Goal: Check status

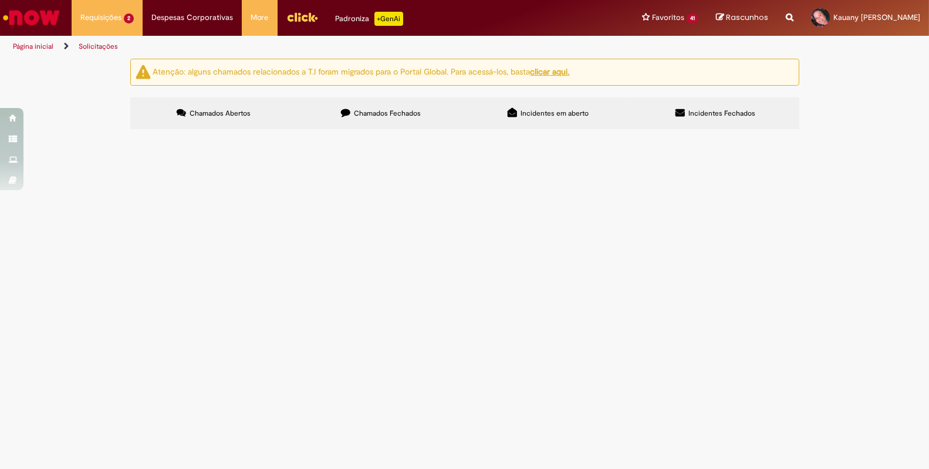
click at [0, 0] on span "R13569946" at bounding box center [0, 0] width 0 height 0
click at [172, 209] on main "Solicitações Atenção: alguns chamados relacionados a T.I foram migrados para o …" at bounding box center [464, 263] width 929 height 411
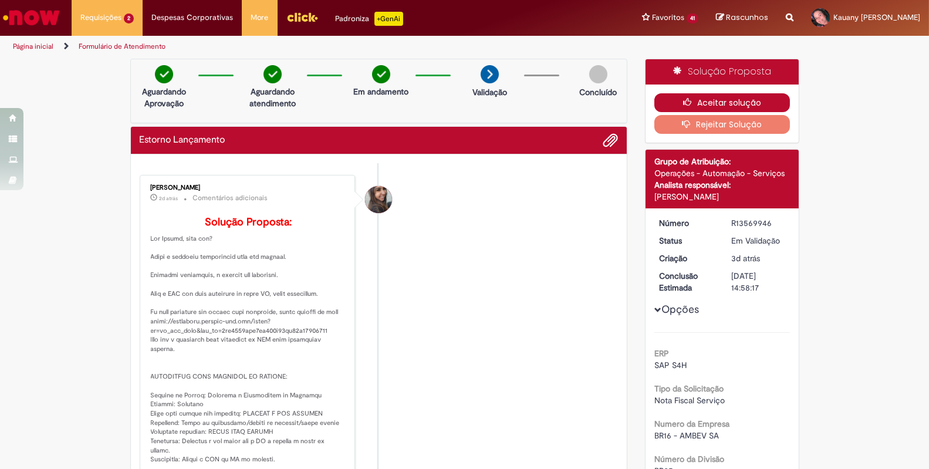
click at [696, 106] on button "Aceitar solução" at bounding box center [722, 102] width 136 height 19
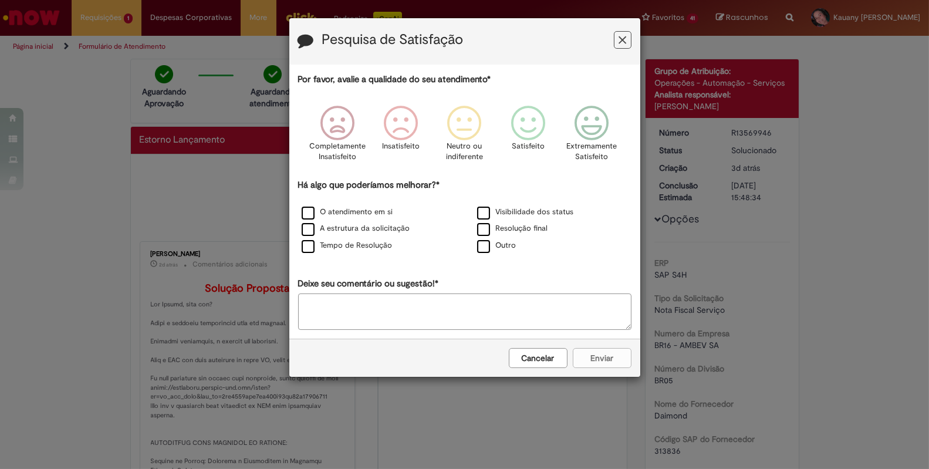
click at [547, 361] on button "Cancelar" at bounding box center [538, 358] width 59 height 20
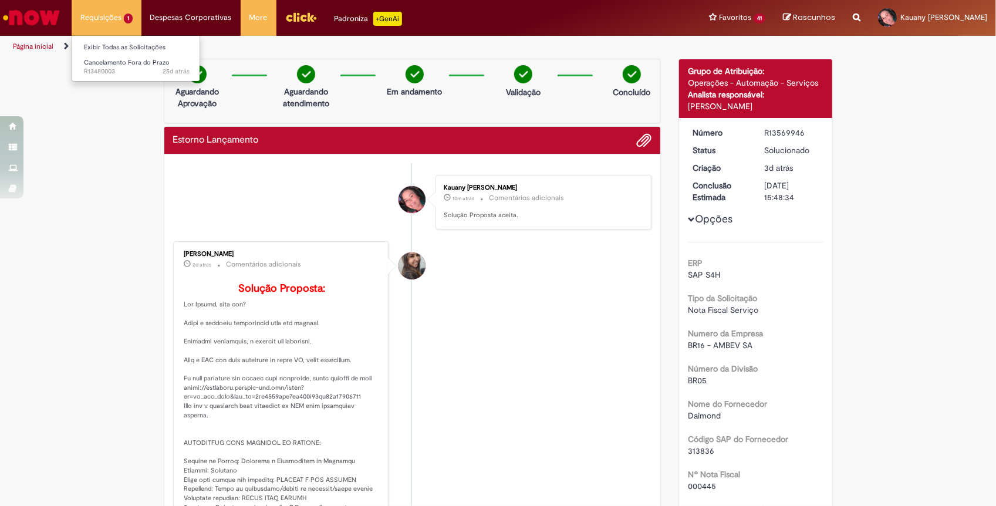
click at [104, 0] on li "Requisições 1 Exibir Todas as Solicitações Cancelamento Fora do Prazo 25d atrás…" at bounding box center [107, 17] width 70 height 35
click at [123, 47] on link "Exibir Todas as Solicitações" at bounding box center [136, 47] width 129 height 13
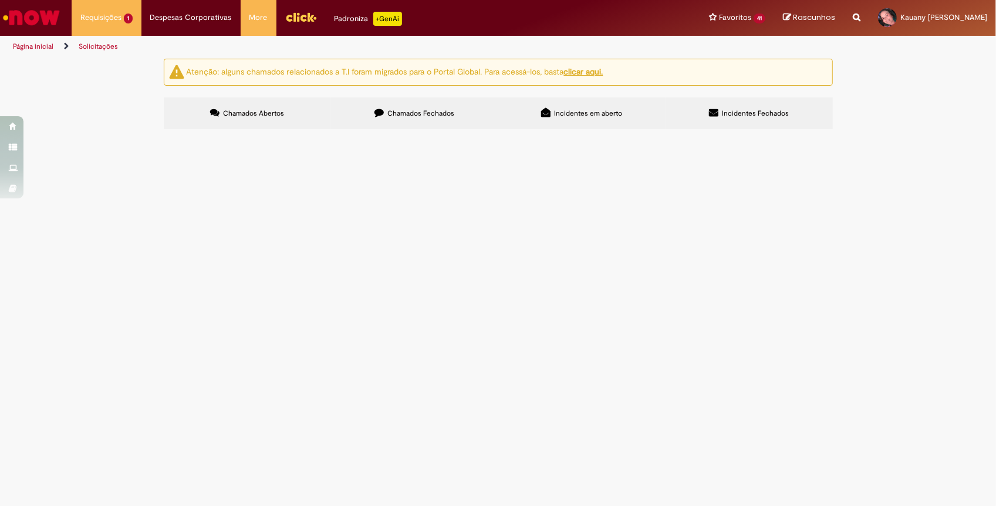
click at [399, 124] on label "Chamados Fechados" at bounding box center [414, 113] width 167 height 32
click at [0, 0] on input "Pesquisar" at bounding box center [0, 0] width 0 height 0
paste input "*********"
type input "*********"
click at [0, 0] on button "Pesquisar" at bounding box center [0, 0] width 0 height 0
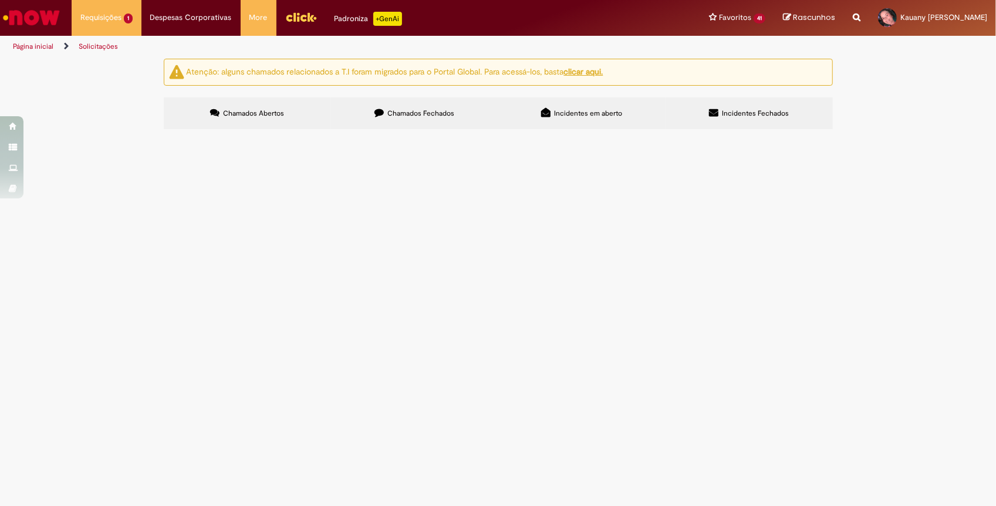
click at [0, 0] on input "Pesquisar" at bounding box center [0, 0] width 0 height 0
paste input "*********"
type input "*********"
click at [0, 0] on button "Pesquisar" at bounding box center [0, 0] width 0 height 0
click at [0, 0] on span "R13476639" at bounding box center [0, 0] width 0 height 0
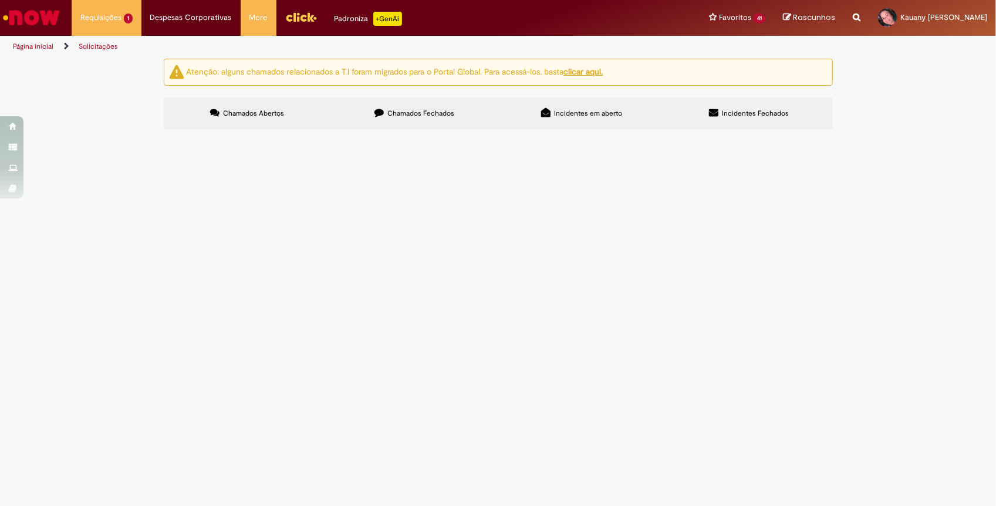
click at [0, 0] on span "R13476639" at bounding box center [0, 0] width 0 height 0
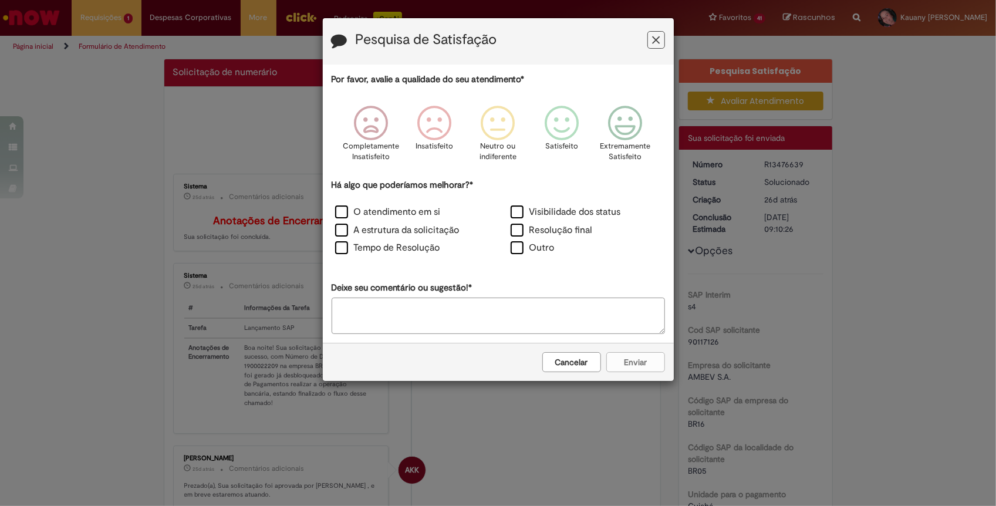
click at [574, 362] on button "Cancelar" at bounding box center [571, 362] width 59 height 20
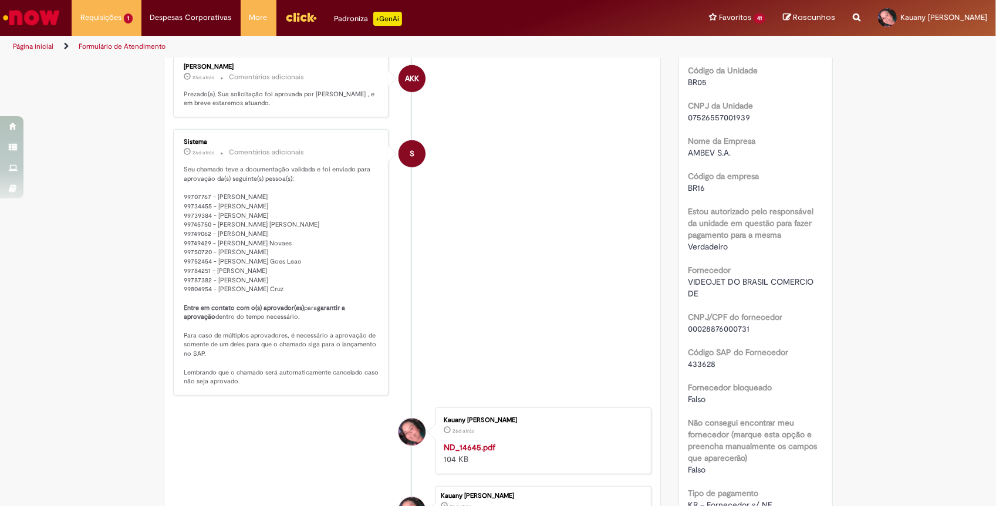
scroll to position [850, 0]
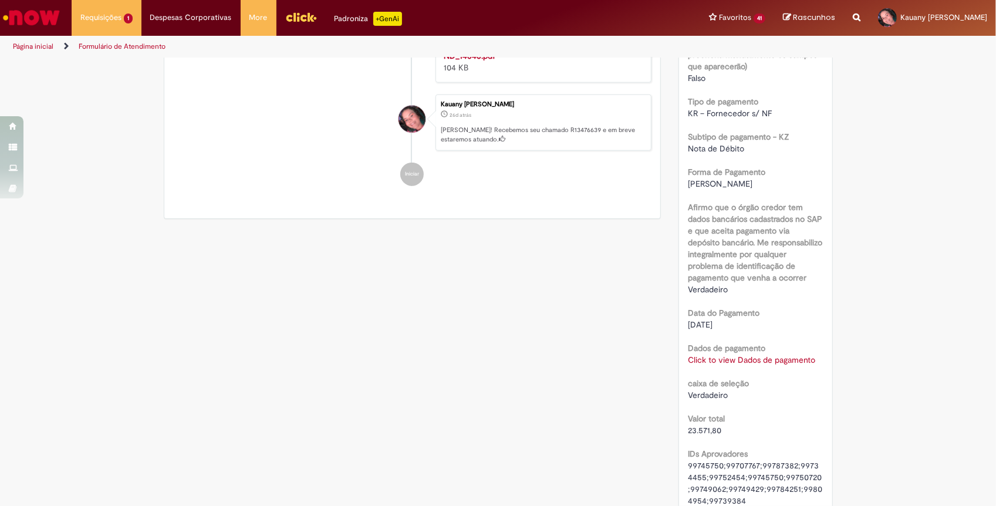
click at [726, 360] on link "Click to view Dados de pagamento" at bounding box center [751, 359] width 127 height 11
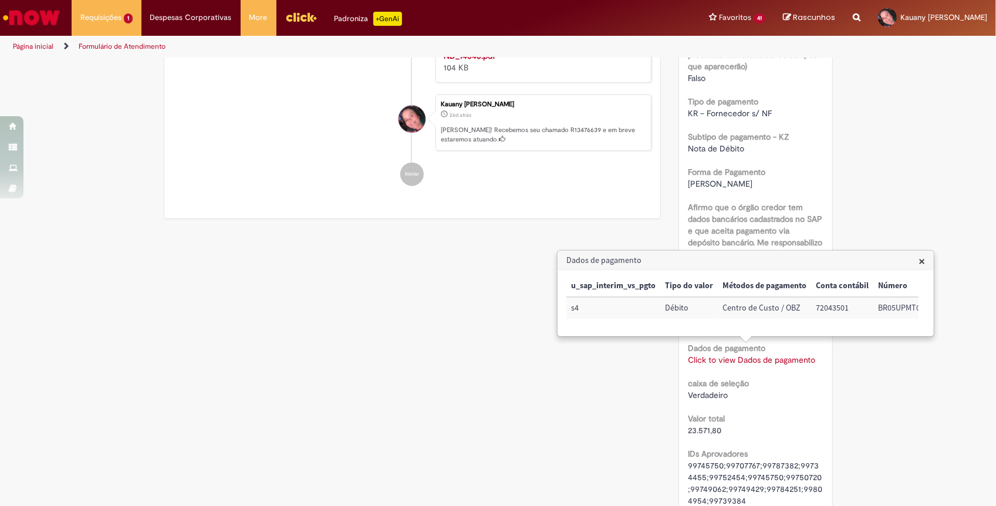
click at [752, 418] on div "Valor total 23.571,80" at bounding box center [756, 423] width 136 height 26
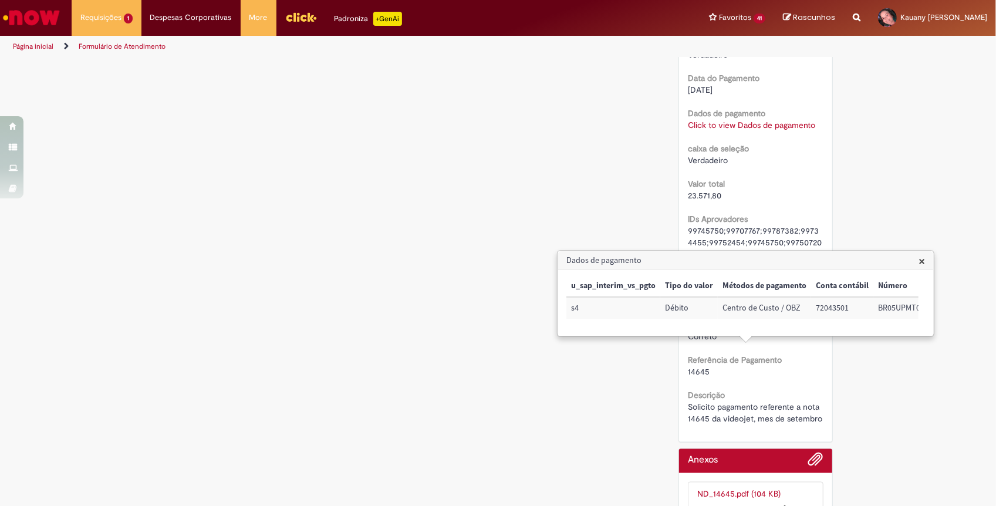
click at [926, 259] on h3 "Dados de pagamento" at bounding box center [745, 260] width 375 height 19
click at [919, 255] on span "×" at bounding box center [922, 261] width 6 height 16
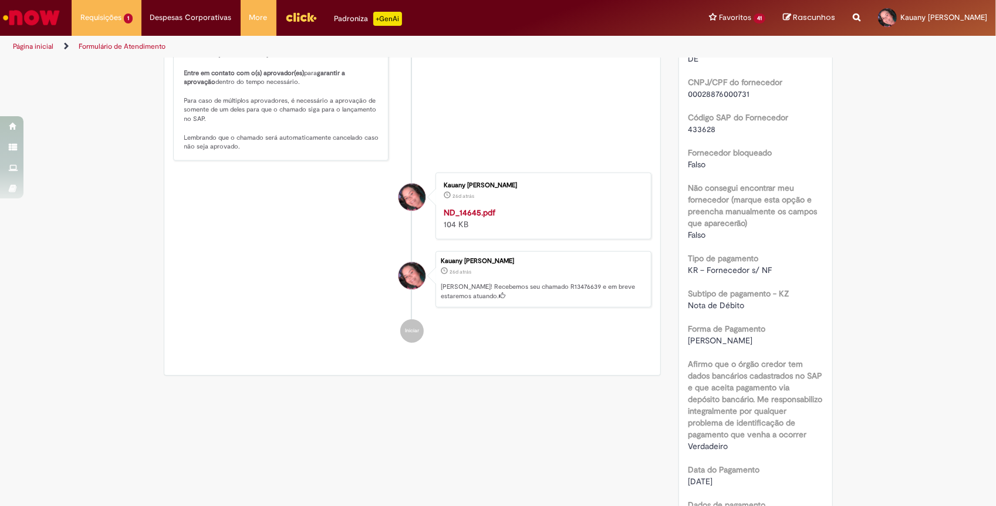
scroll to position [616, 0]
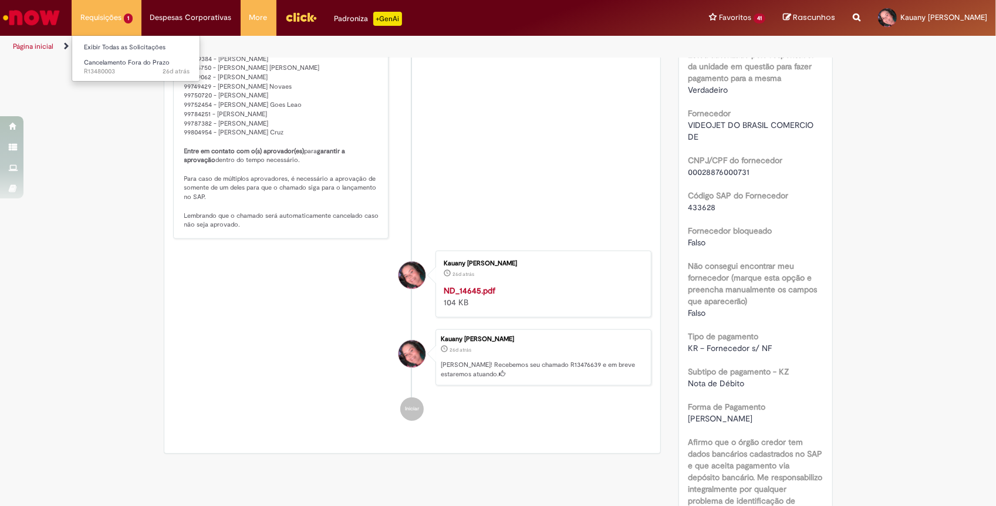
click at [134, 18] on li "Requisições 1 Exibir Todas as Solicitações Cancelamento Fora do Prazo 26d atrás…" at bounding box center [107, 17] width 70 height 35
click at [130, 63] on span "Cancelamento Fora do Prazo" at bounding box center [127, 62] width 86 height 9
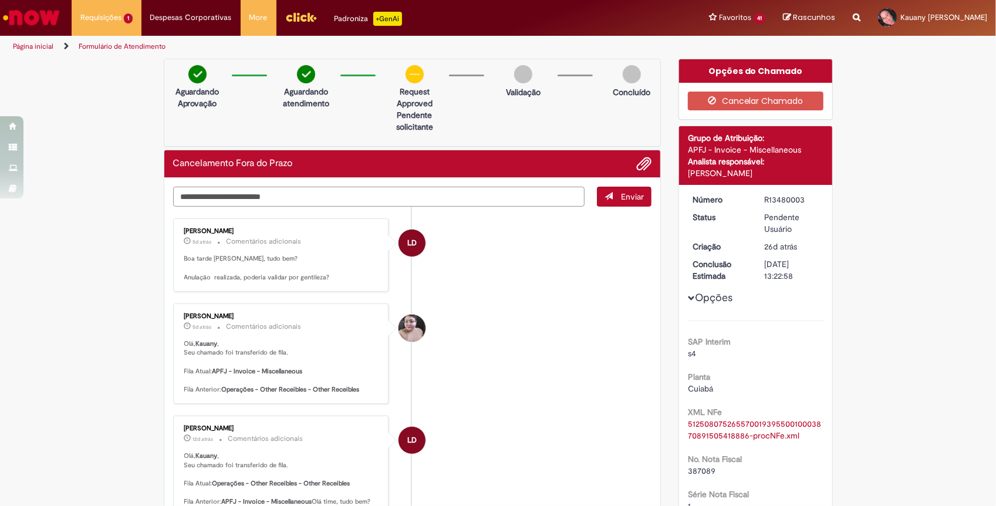
click at [247, 201] on textarea "Digite sua mensagem aqui..." at bounding box center [379, 197] width 412 height 21
type textarea "**********"
